Goal: Find specific page/section: Find specific page/section

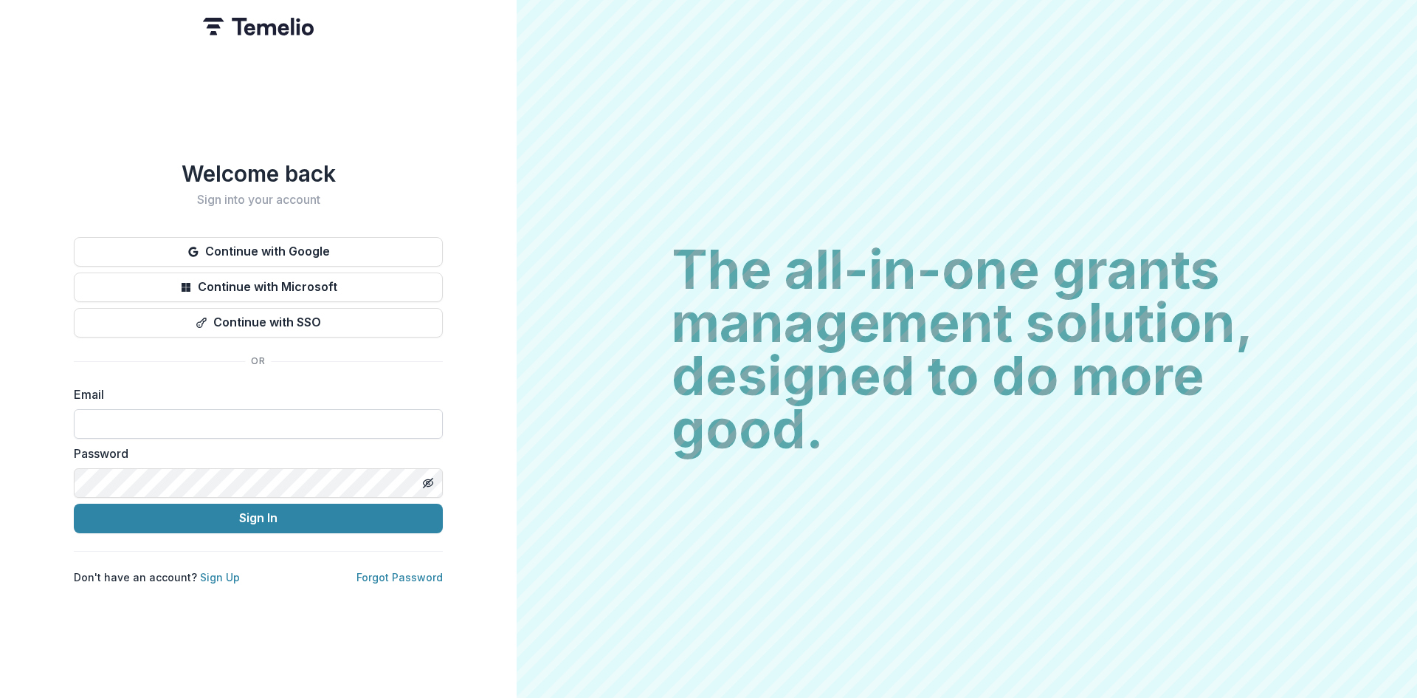
click at [124, 409] on input at bounding box center [258, 424] width 369 height 30
type input "*"
type input "**********"
click at [351, 508] on button "Sign In" at bounding box center [258, 518] width 369 height 30
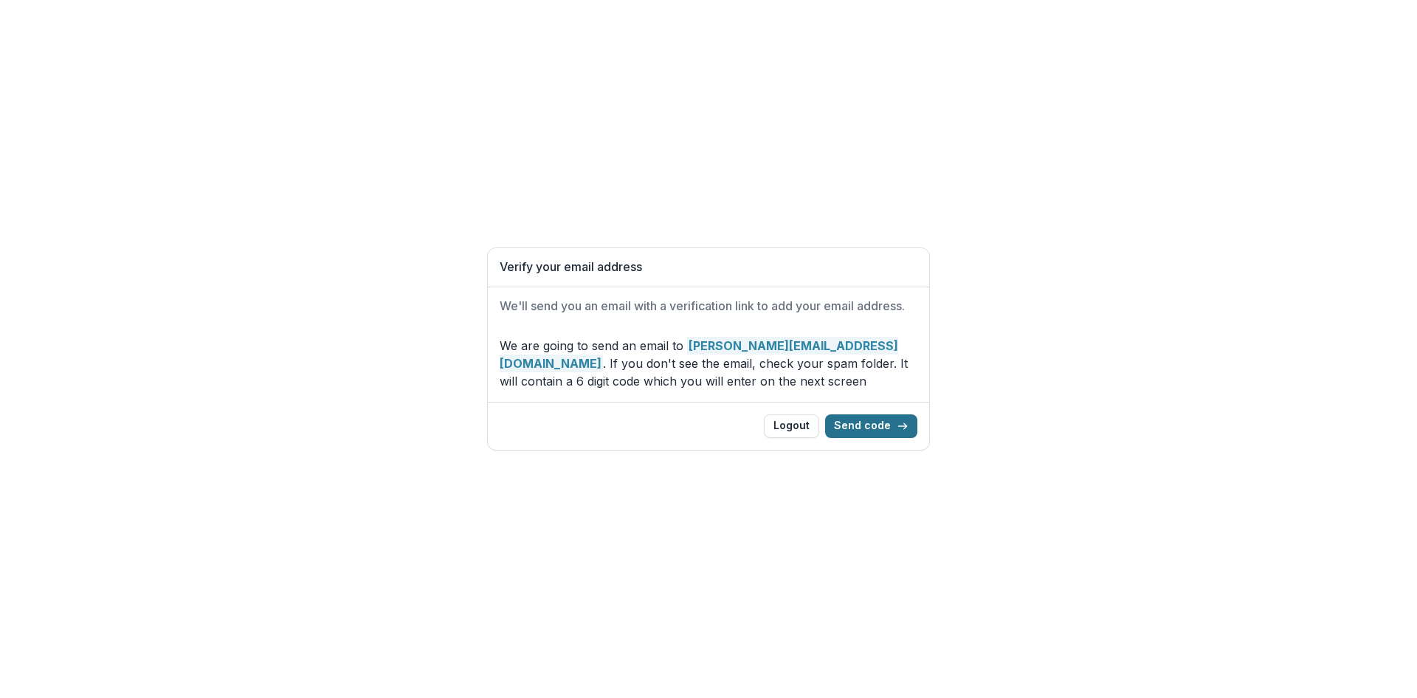
click at [860, 432] on button "Send code" at bounding box center [871, 426] width 92 height 24
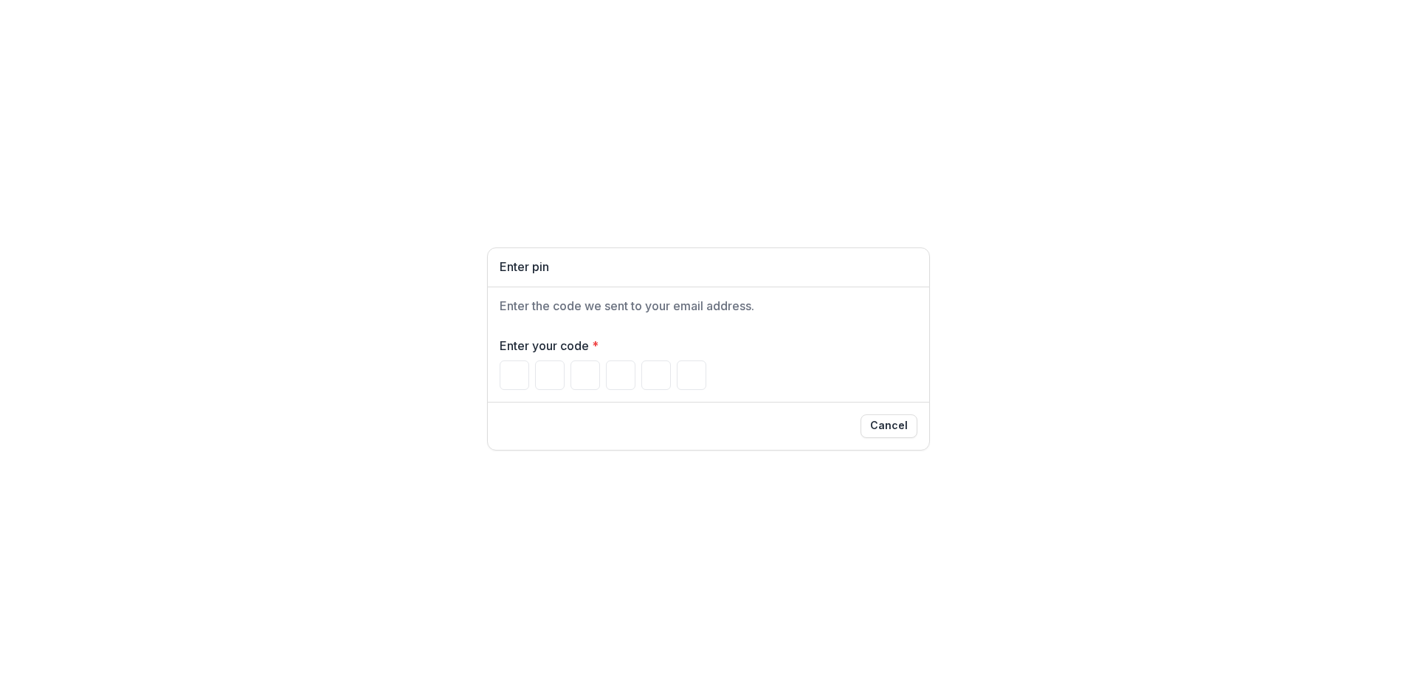
paste input "******"
type input "*"
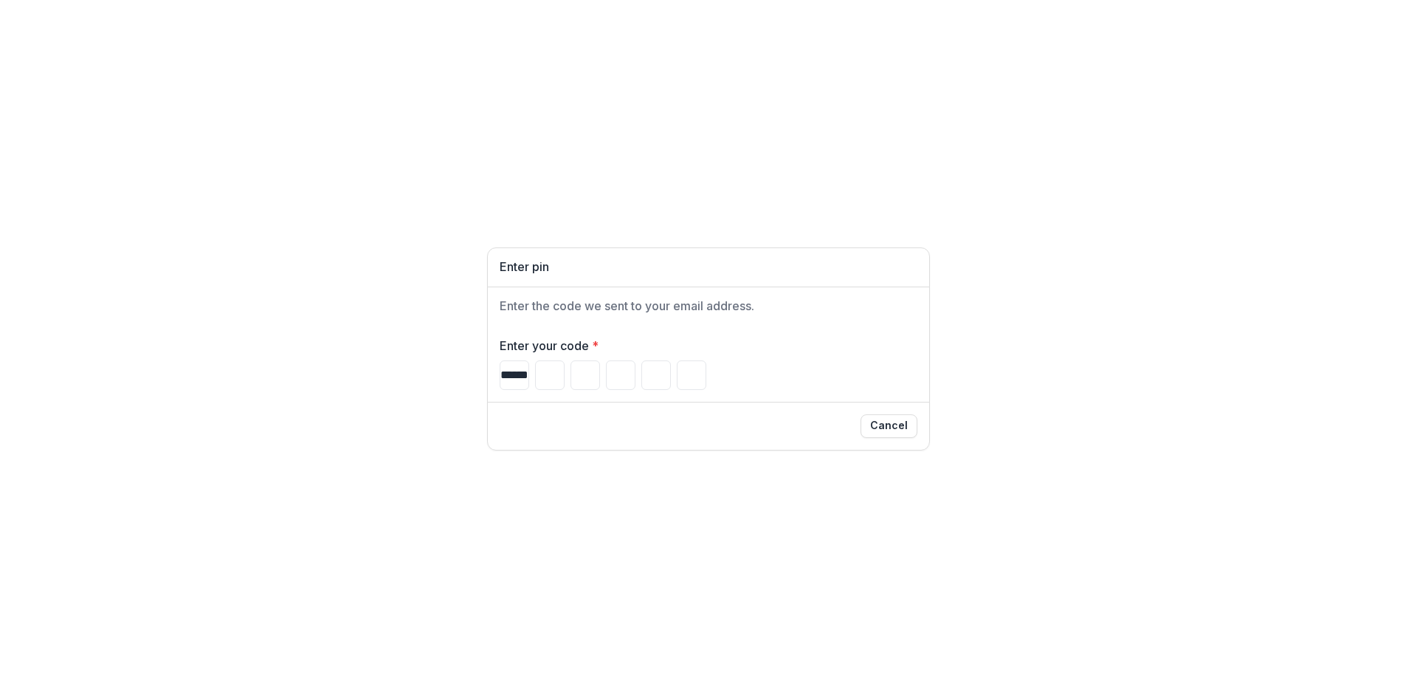
type input "*"
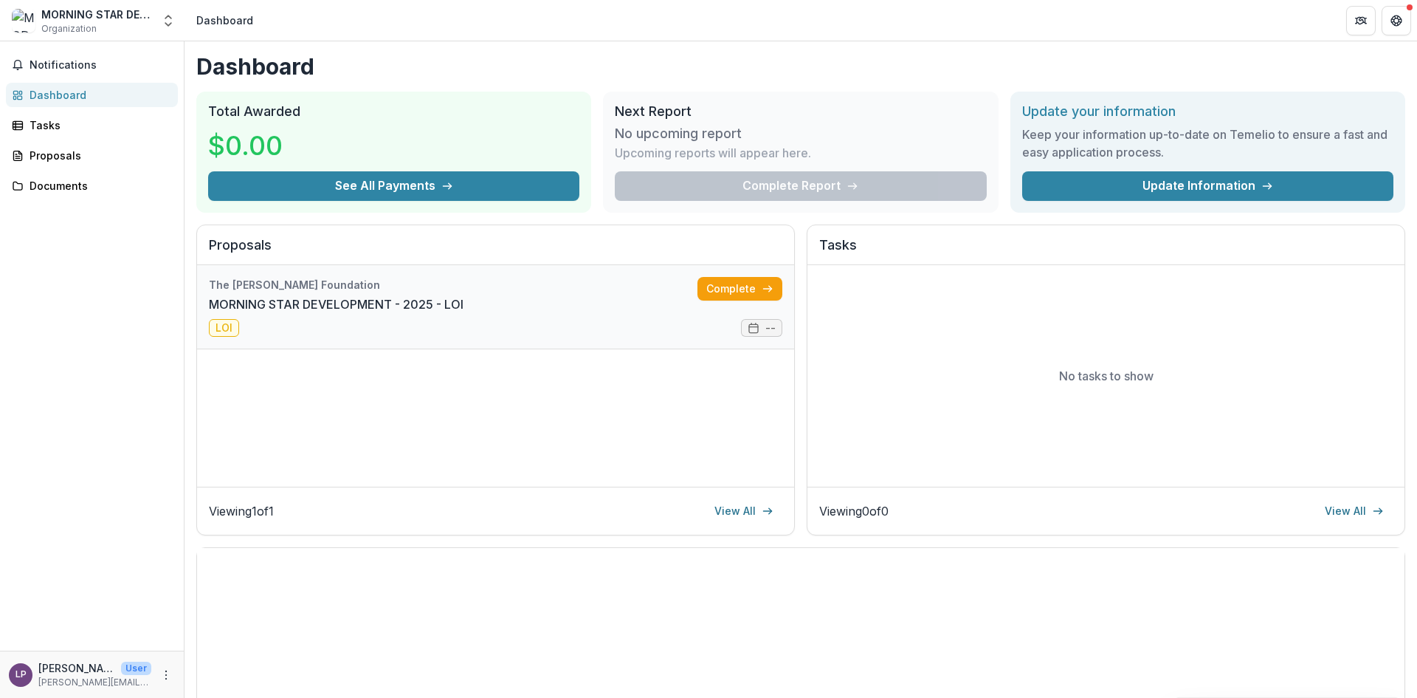
click at [314, 302] on link "MORNING STAR DEVELOPMENT - 2025 - LOI" at bounding box center [336, 304] width 255 height 18
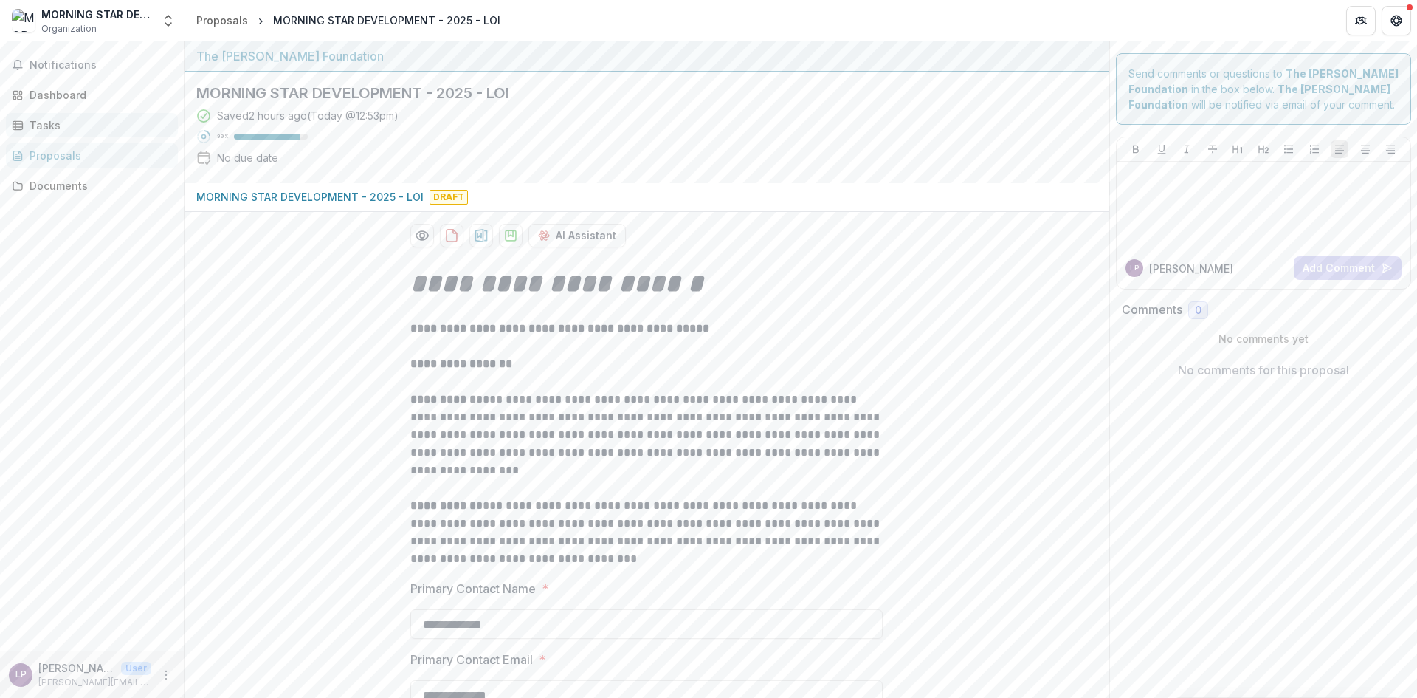
click at [39, 129] on div "Tasks" at bounding box center [98, 125] width 137 height 16
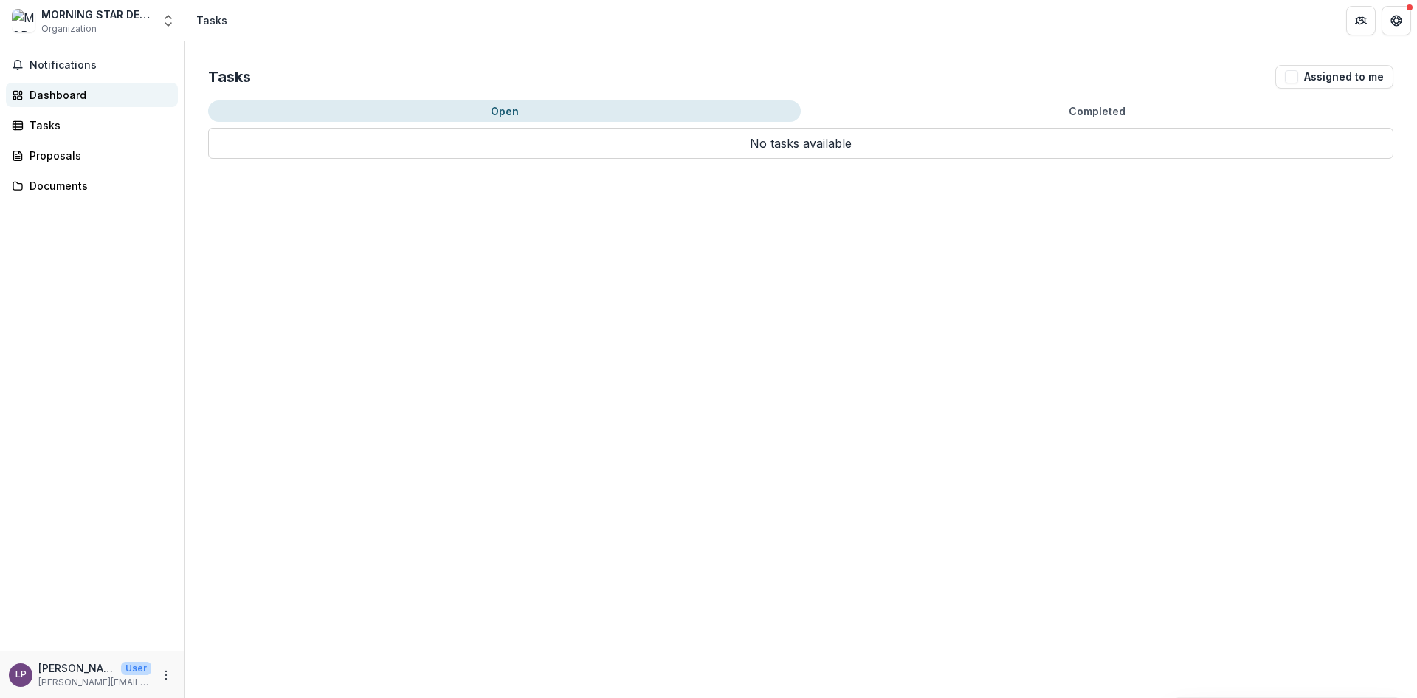
click at [51, 104] on link "Dashboard" at bounding box center [92, 95] width 172 height 24
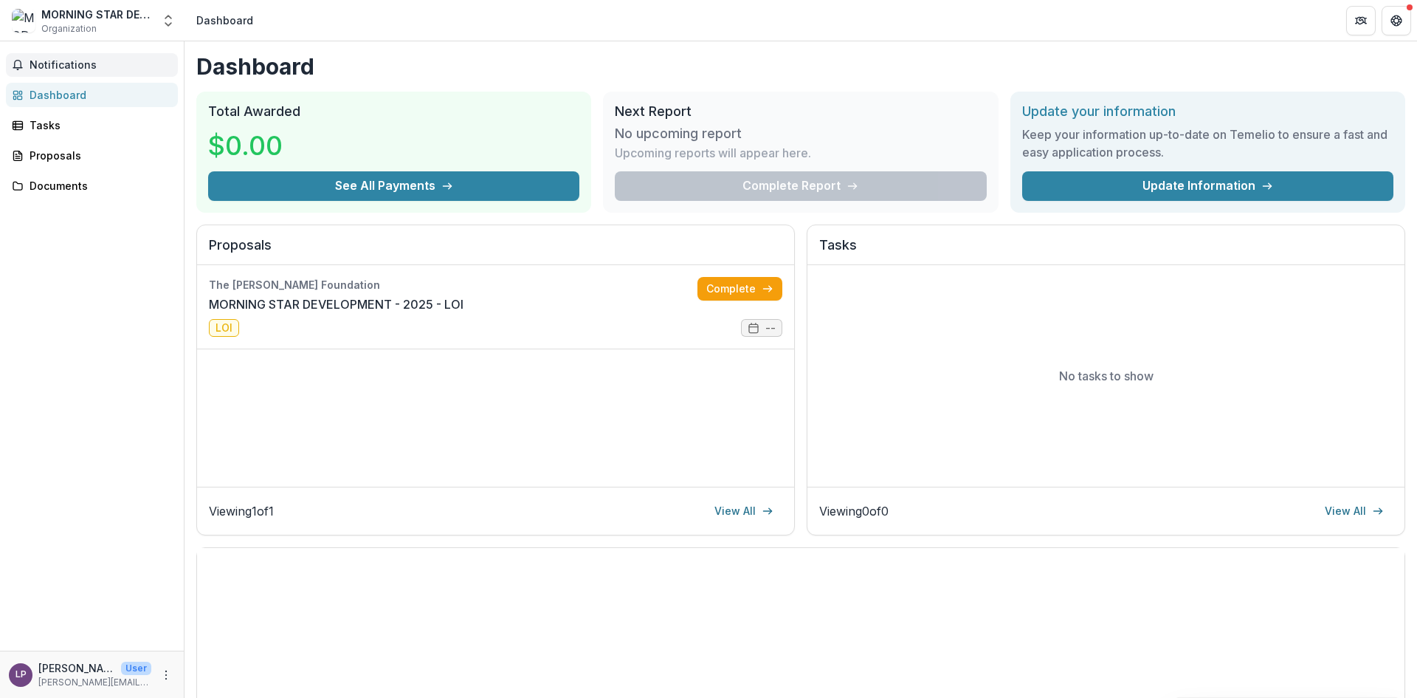
click at [61, 64] on span "Notifications" at bounding box center [101, 65] width 142 height 13
click at [58, 183] on div "Documents" at bounding box center [98, 186] width 137 height 16
